Goal: Navigation & Orientation: Find specific page/section

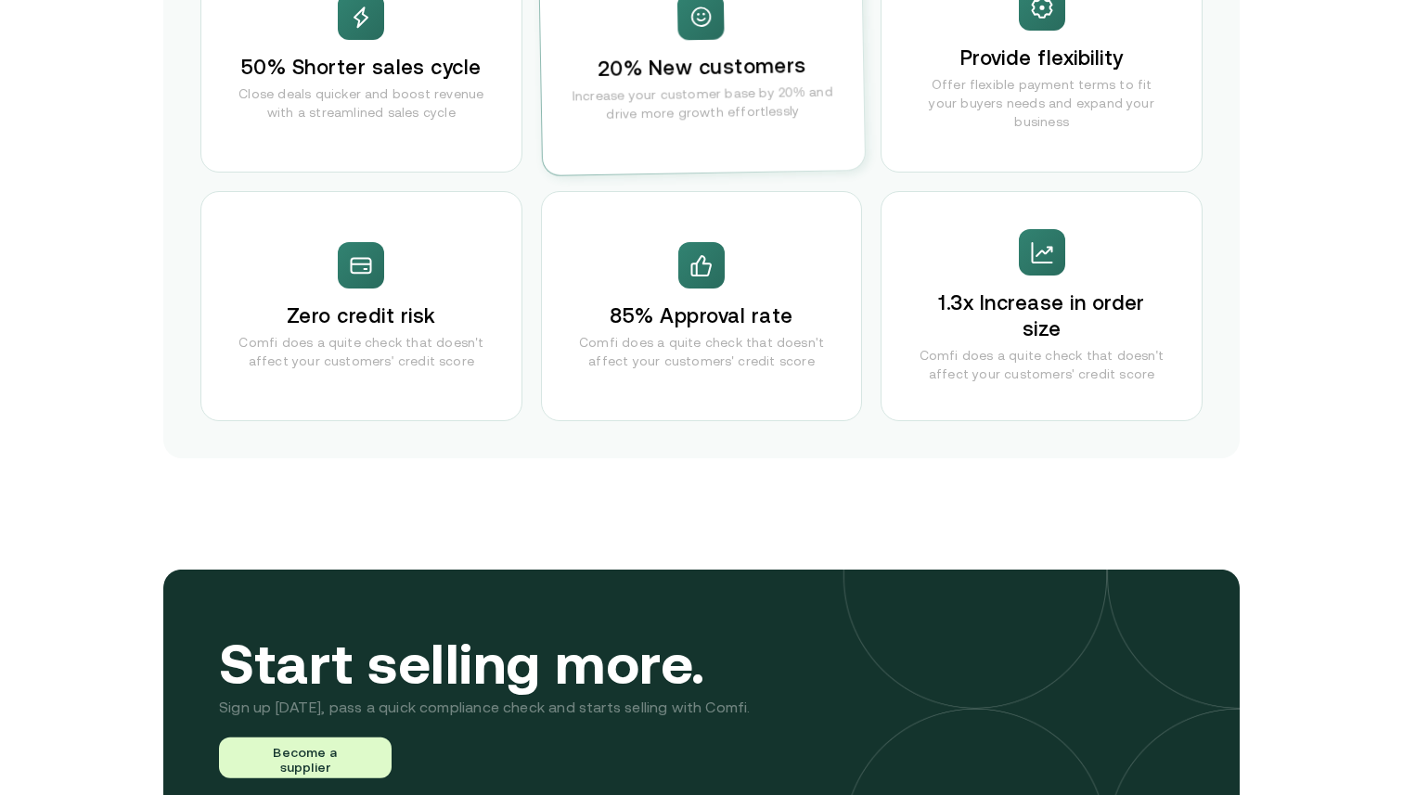
scroll to position [3708, 0]
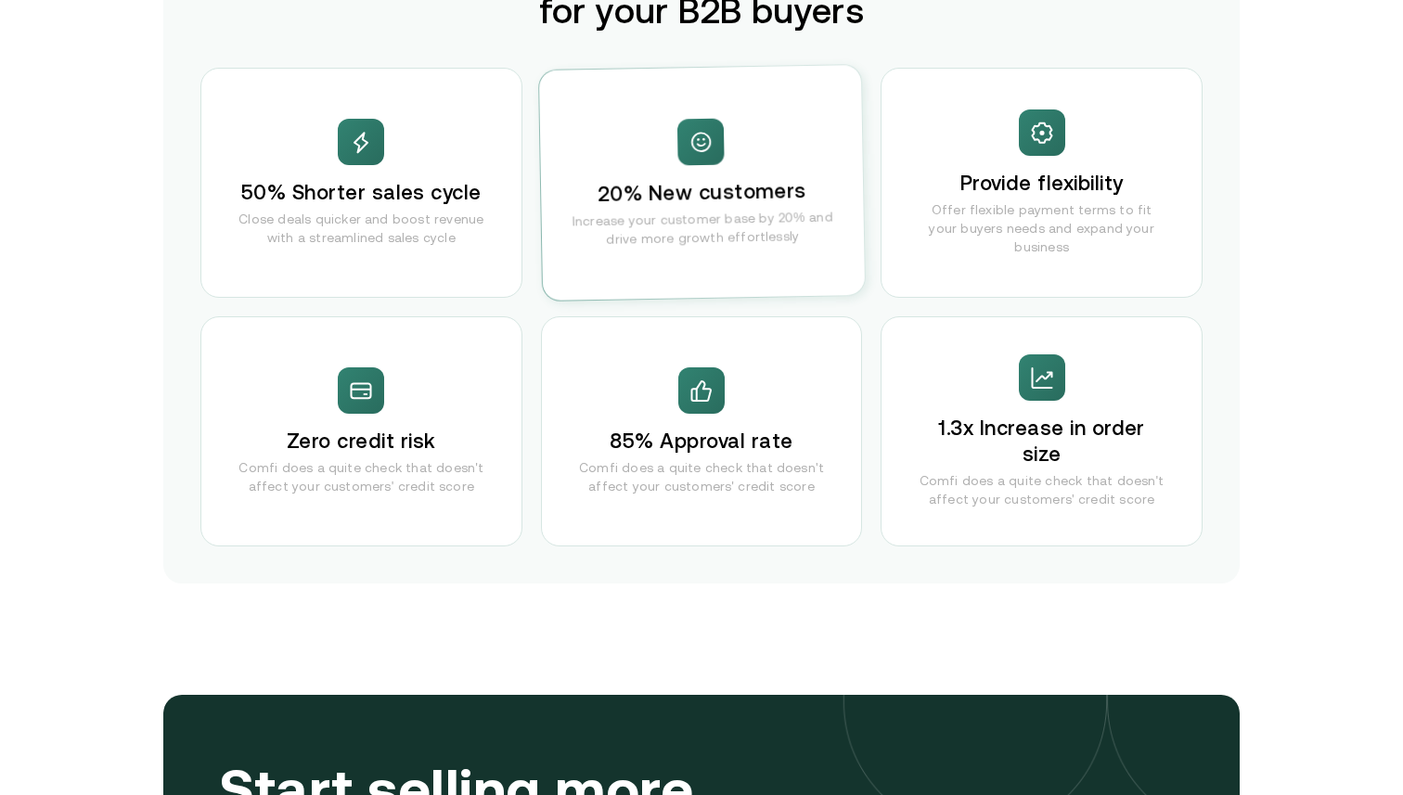
click at [845, 299] on div "50% Shorter sales cycle Close deals quicker and boost revenue with a streamline…" at bounding box center [701, 307] width 1002 height 479
click at [862, 252] on div "20% New customers Increase your customer base by 20% and drive more growth effo…" at bounding box center [702, 183] width 326 height 236
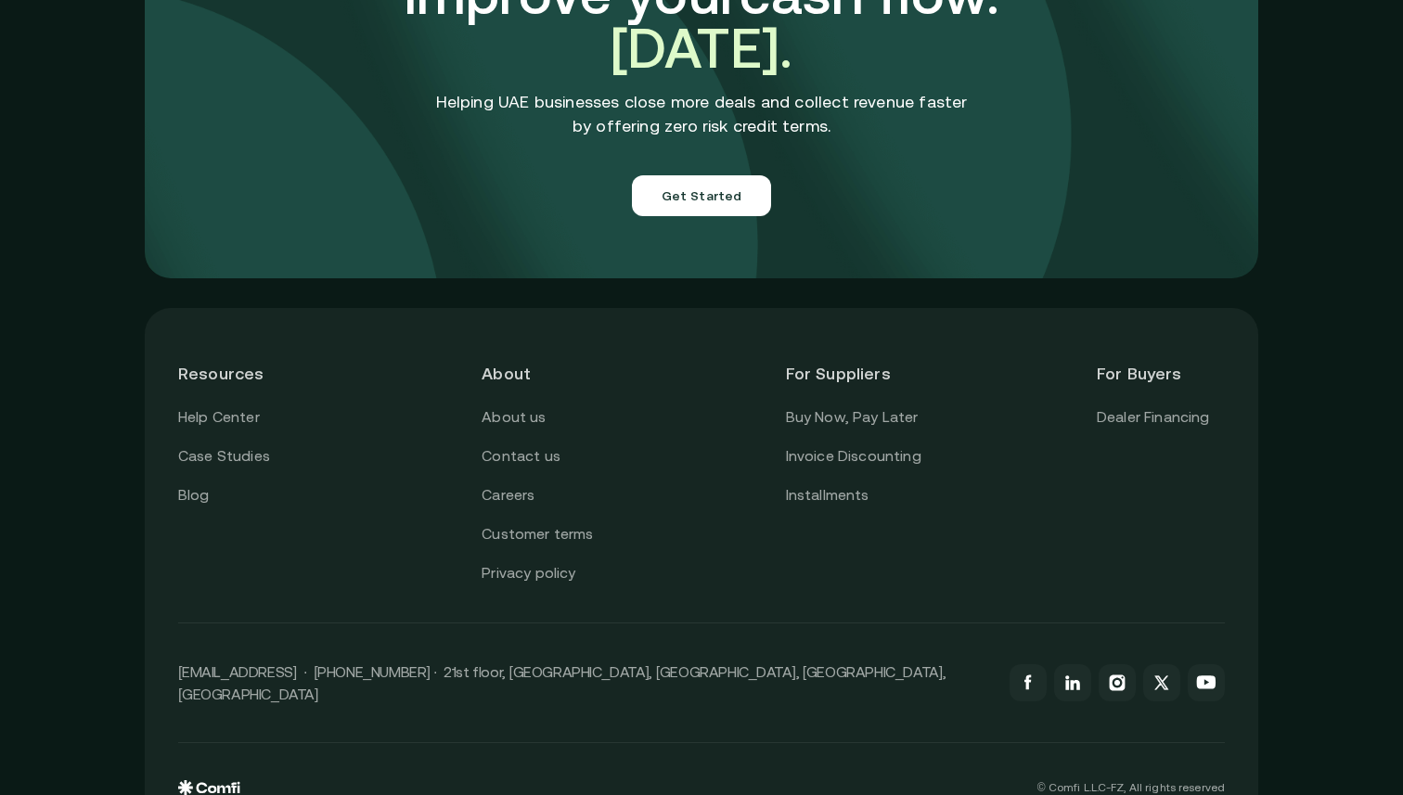
scroll to position [6560, 0]
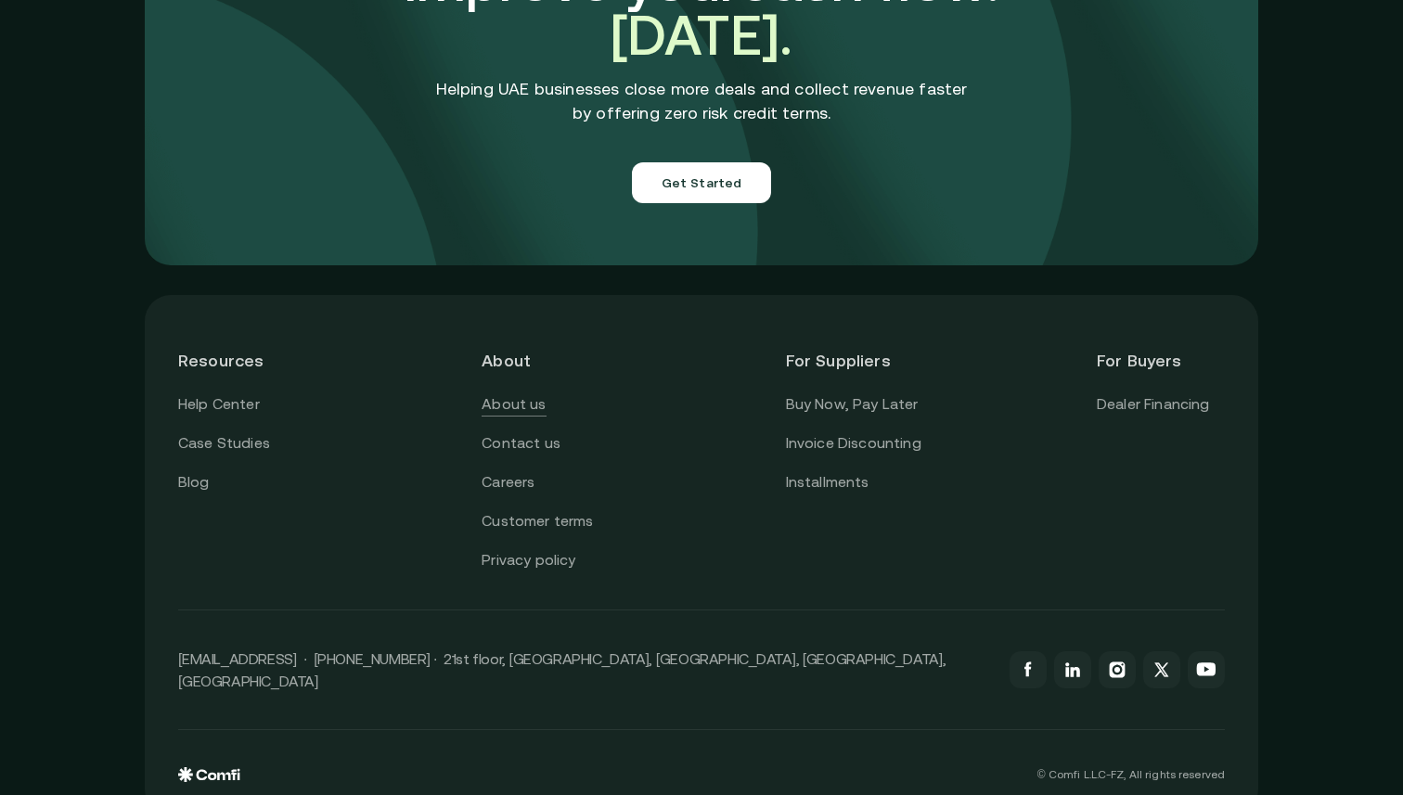
click at [542, 393] on link "About us" at bounding box center [514, 405] width 64 height 24
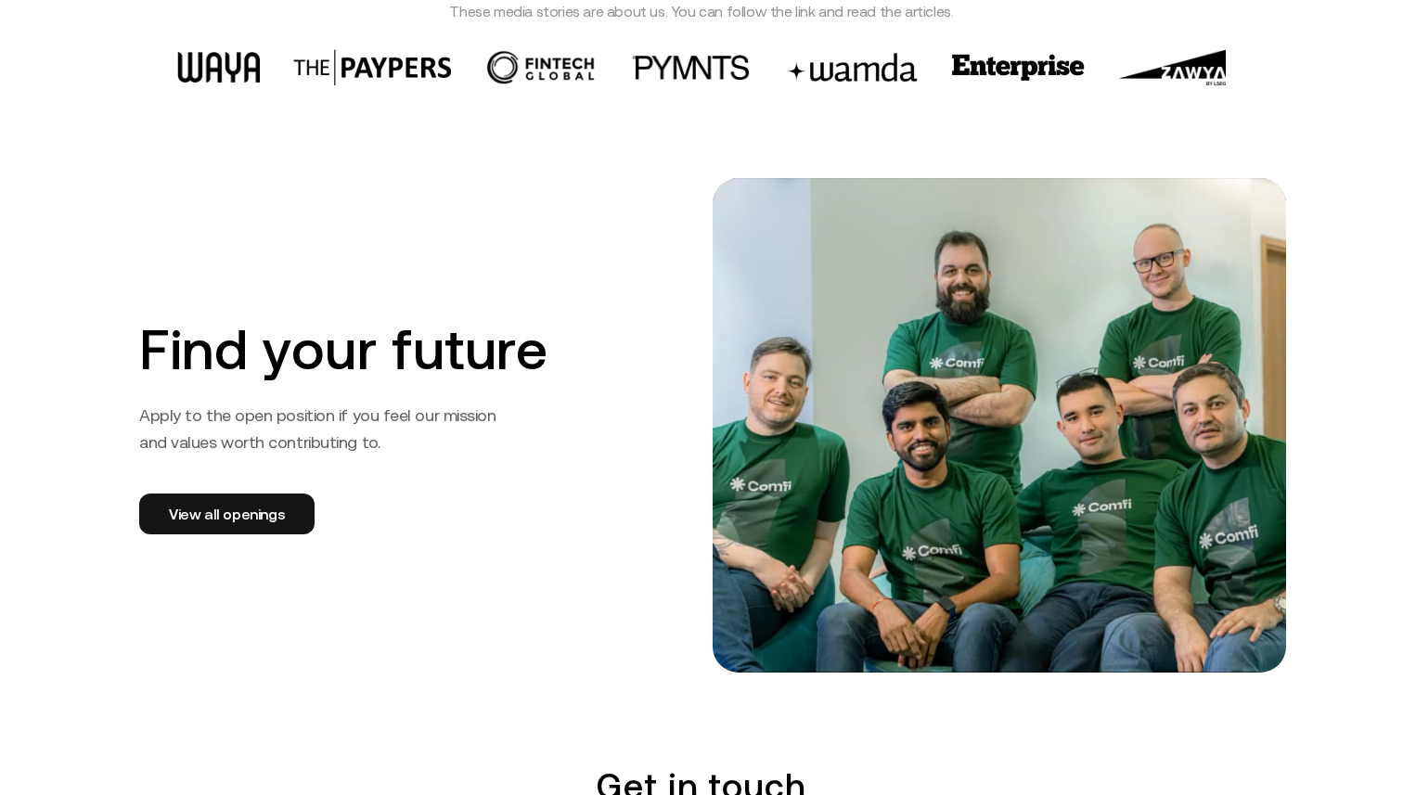
scroll to position [2983, 0]
